Goal: Find specific page/section: Find specific page/section

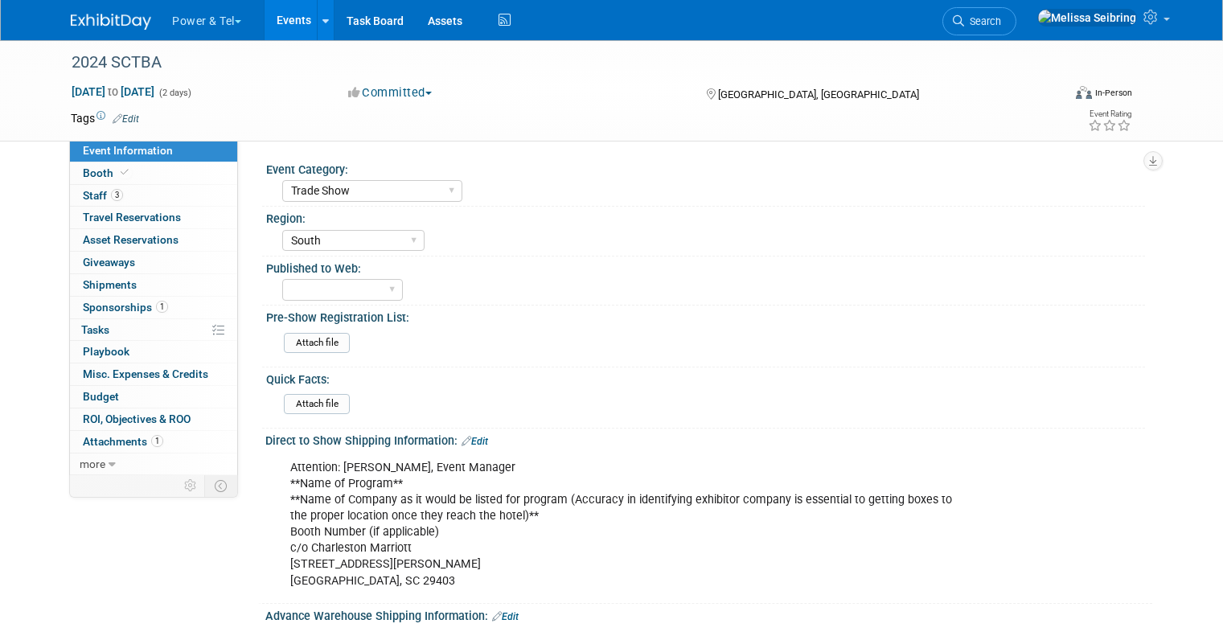
select select "Trade Show"
select select "South"
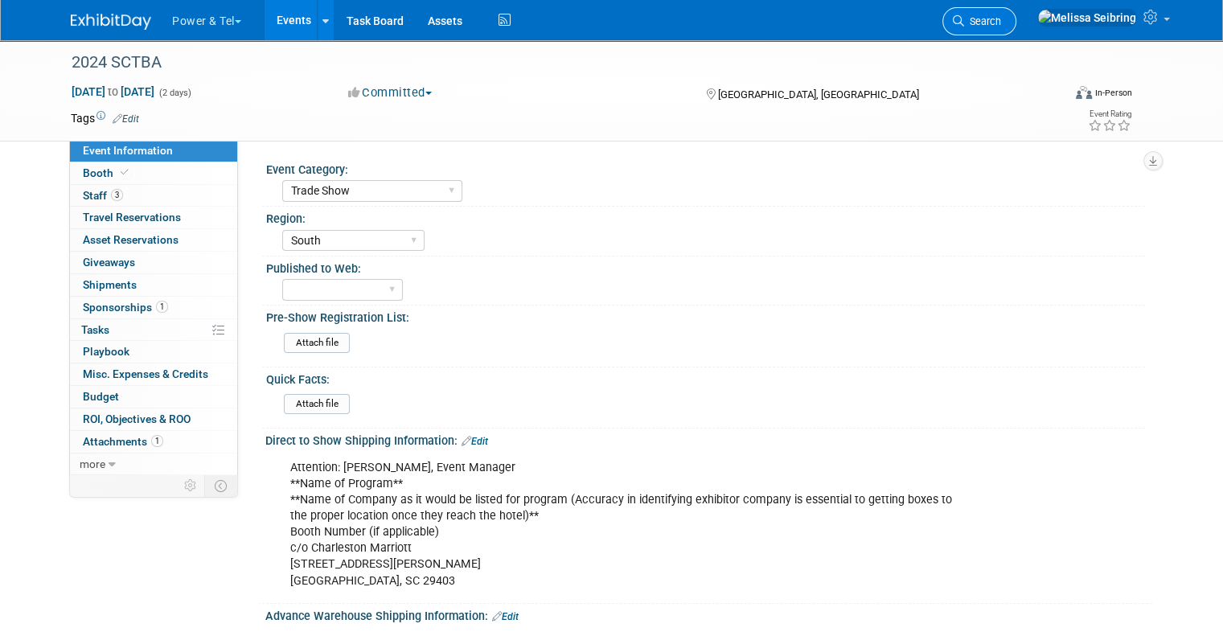
click at [1001, 23] on span "Search" at bounding box center [982, 21] width 37 height 12
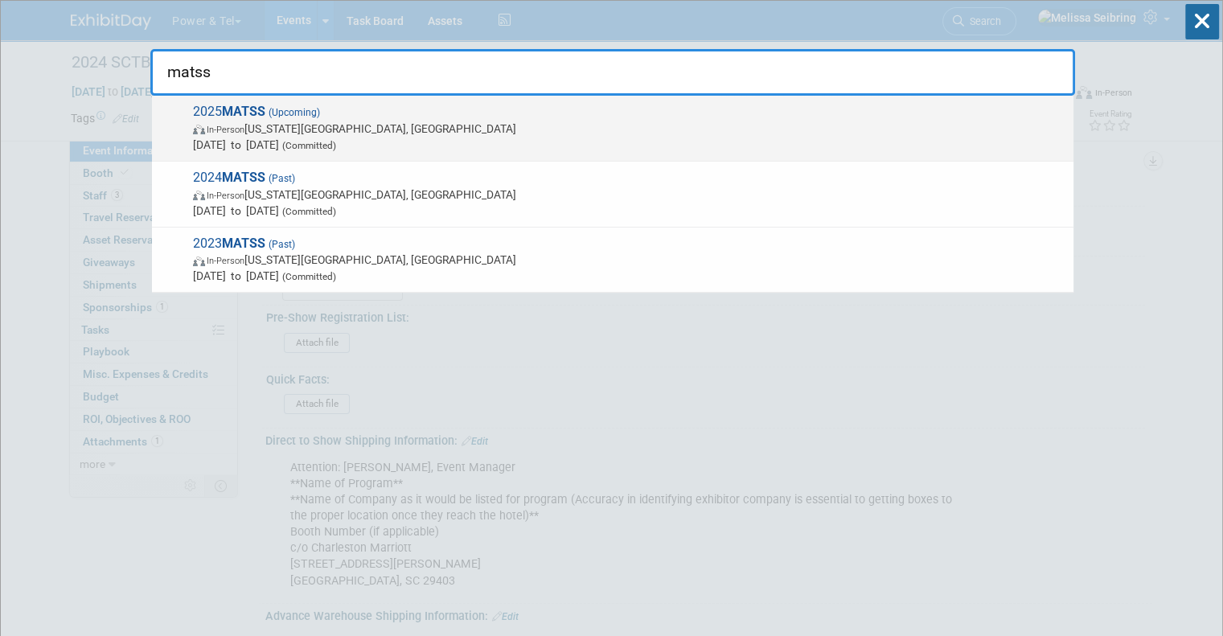
type input "matss"
click at [241, 113] on strong "MATSS" at bounding box center [243, 111] width 43 height 15
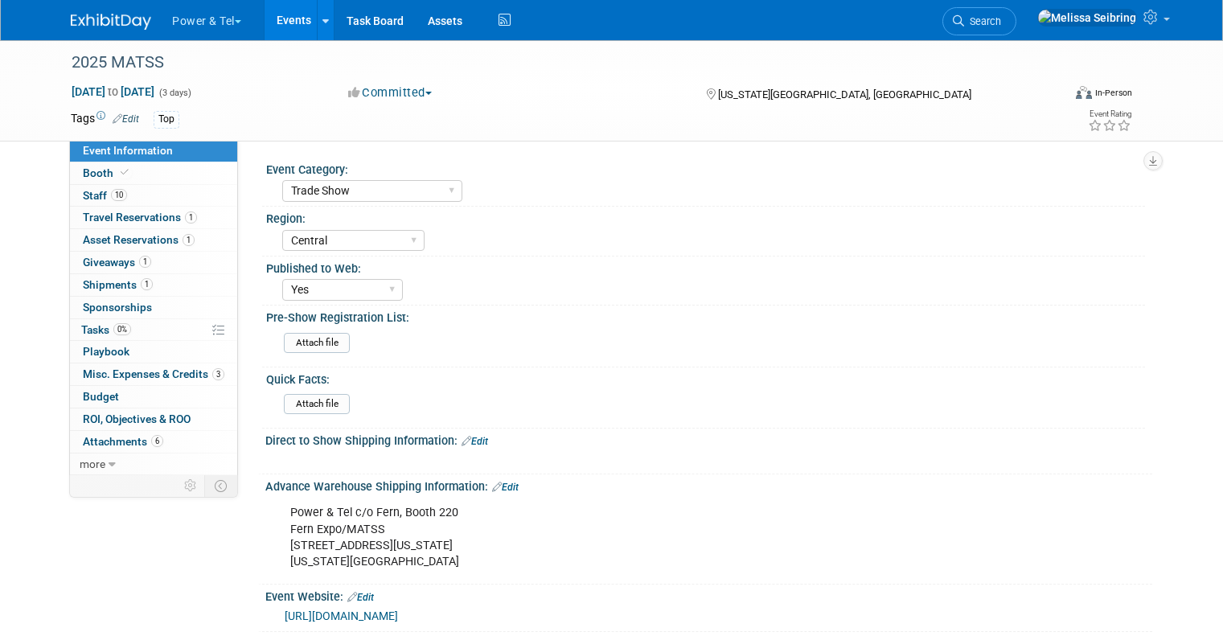
select select "Trade Show"
select select "Central"
select select "Yes"
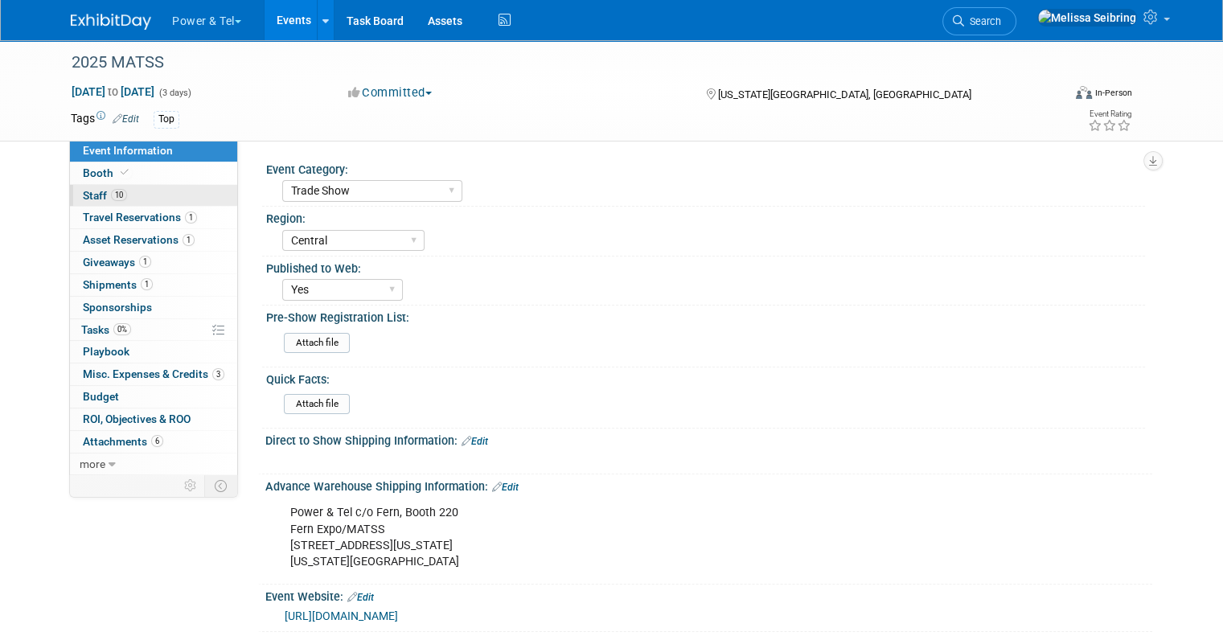
click at [83, 192] on span "Staff 10" at bounding box center [105, 195] width 44 height 13
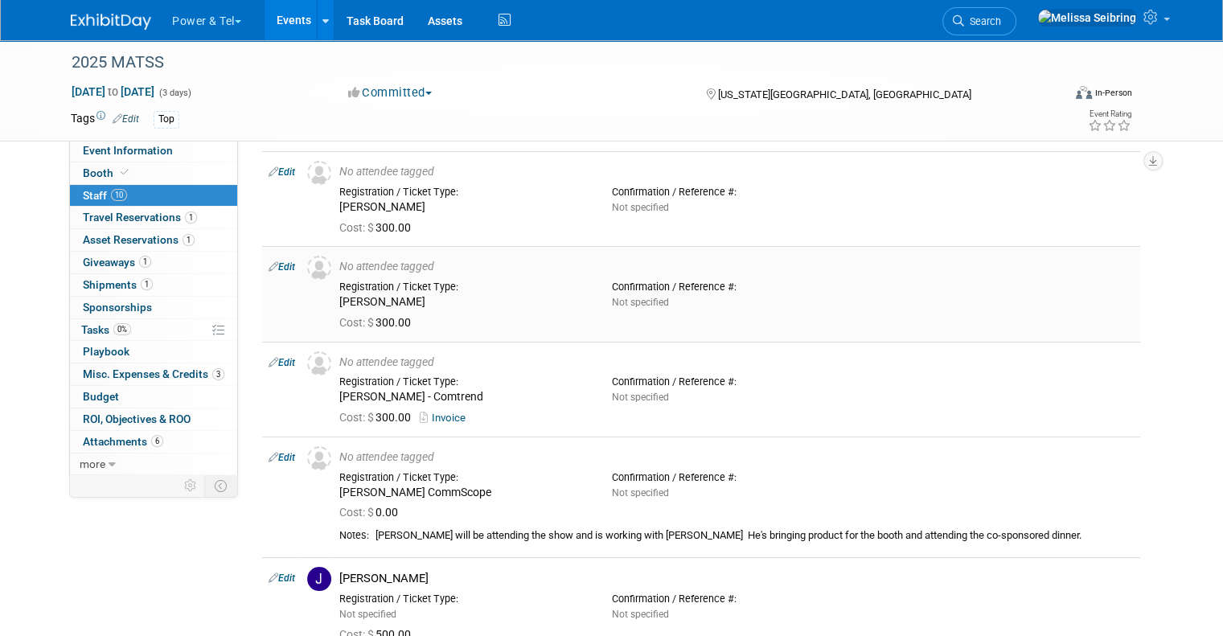
scroll to position [80, 0]
